Goal: Register for event/course

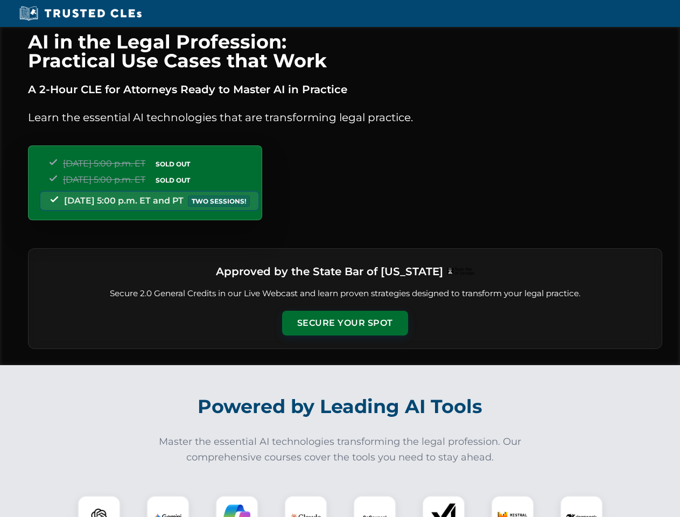
click at [345, 323] on button "Secure Your Spot" at bounding box center [345, 323] width 126 height 25
click at [99, 506] on img at bounding box center [98, 516] width 31 height 31
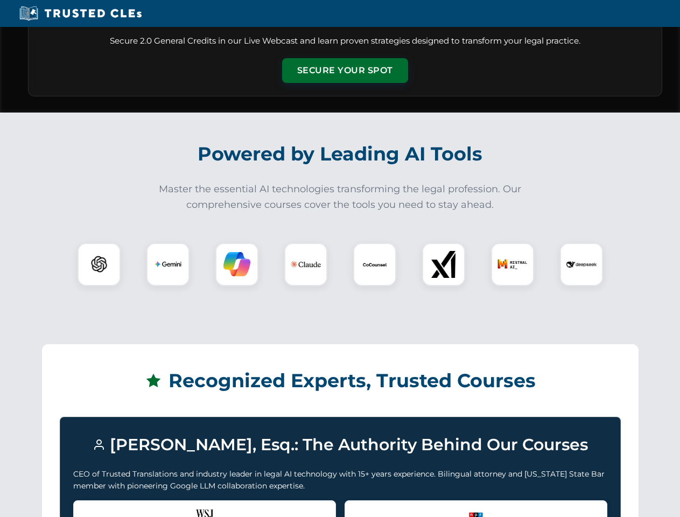
click at [168, 506] on div "Recognized by the WSJ [PERSON_NAME] was featured for his expertise in AI legal …" at bounding box center [204, 521] width 263 height 43
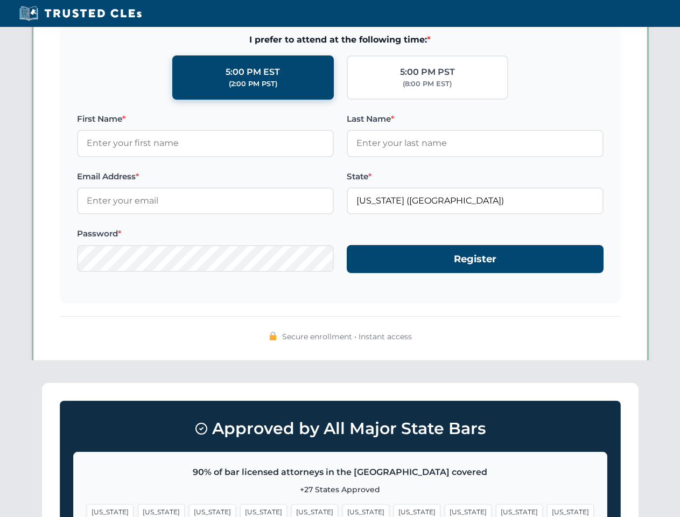
click at [394, 506] on span "[US_STATE]" at bounding box center [417, 512] width 47 height 16
click at [496, 506] on span "[US_STATE]" at bounding box center [519, 512] width 47 height 16
